Goal: Check status: Check status

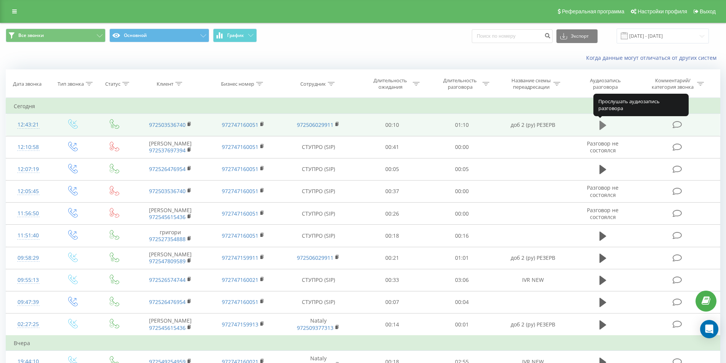
click at [600, 122] on icon at bounding box center [602, 125] width 7 height 9
